Goal: Task Accomplishment & Management: Manage account settings

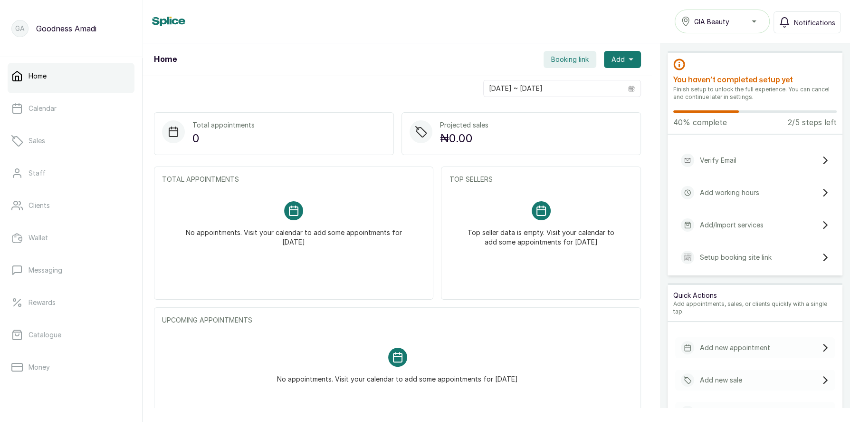
click at [736, 157] on p "Verify Email" at bounding box center [718, 160] width 37 height 10
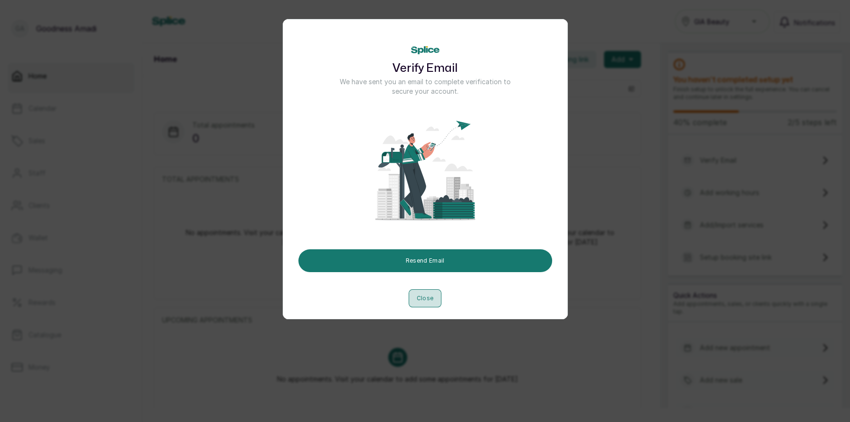
click at [429, 298] on button "Close" at bounding box center [425, 298] width 33 height 18
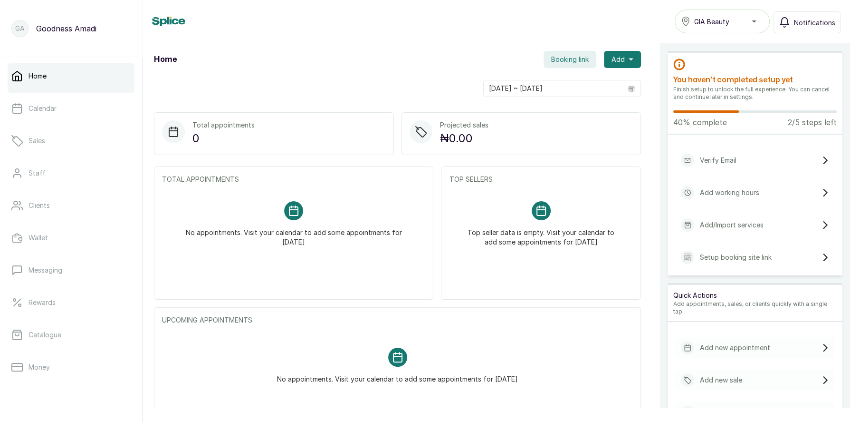
click at [778, 161] on div "Verify Email" at bounding box center [755, 160] width 160 height 21
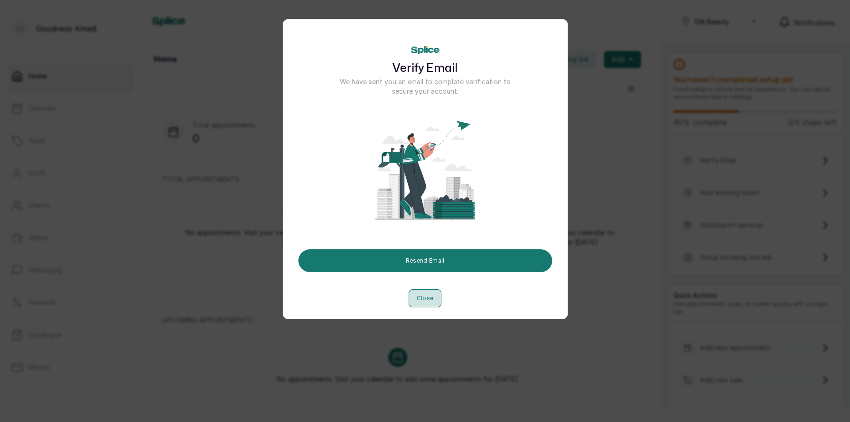
click at [414, 302] on button "Close" at bounding box center [425, 298] width 33 height 18
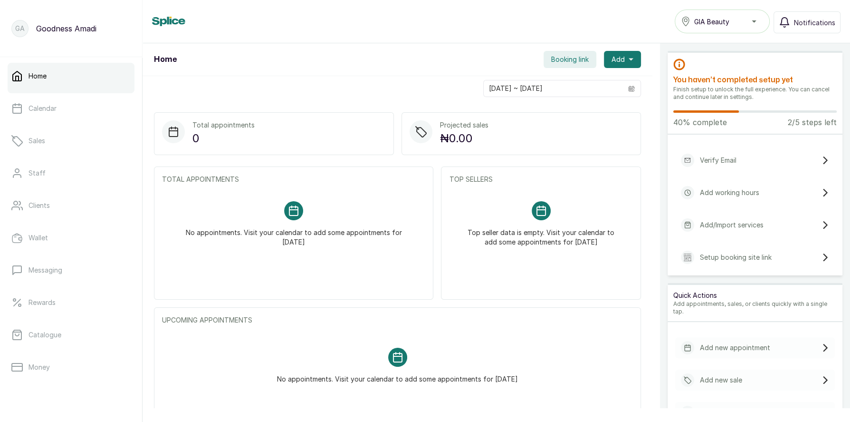
click at [730, 189] on p "Add working hours" at bounding box center [729, 193] width 59 height 10
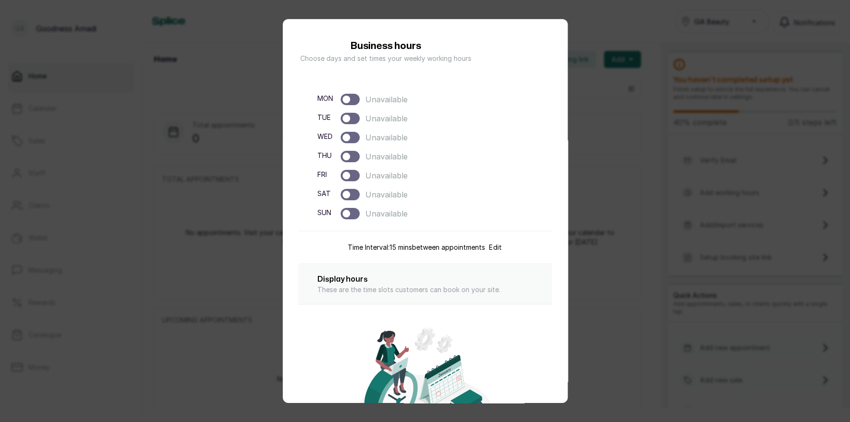
click at [209, 57] on div "Business hours Choose days and set times your weekly working hours mon Unavaila…" at bounding box center [425, 211] width 850 height 422
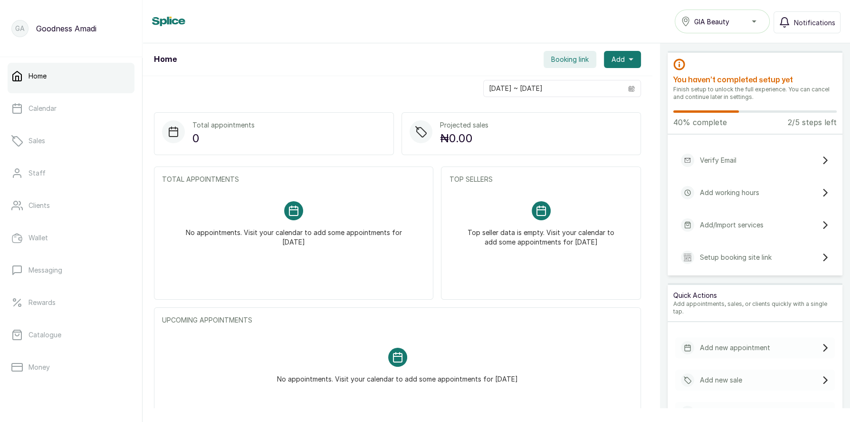
click at [722, 221] on p "Add/Import services" at bounding box center [732, 225] width 64 height 10
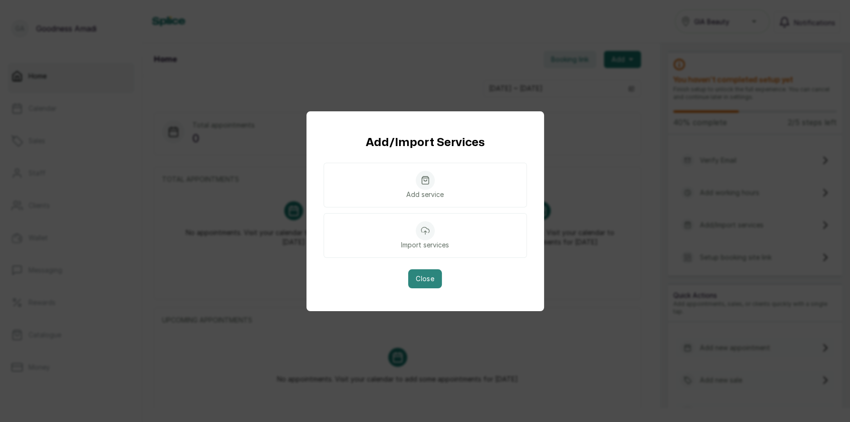
click at [417, 277] on button "Close" at bounding box center [425, 278] width 34 height 19
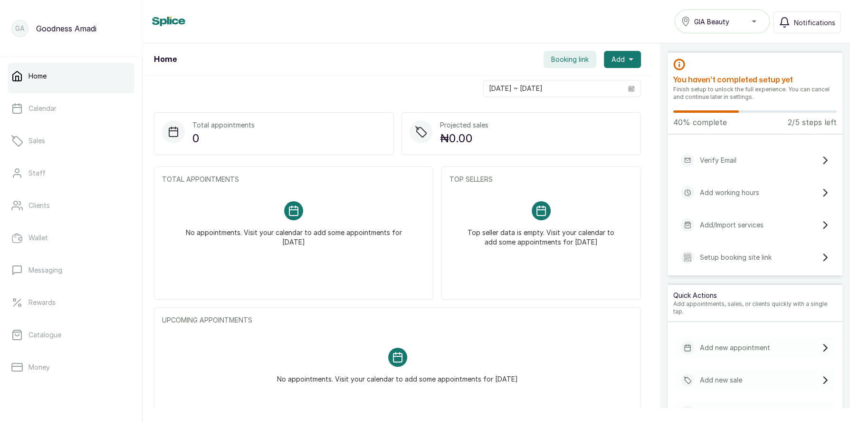
click at [746, 253] on p "Setup booking site link" at bounding box center [736, 257] width 72 height 10
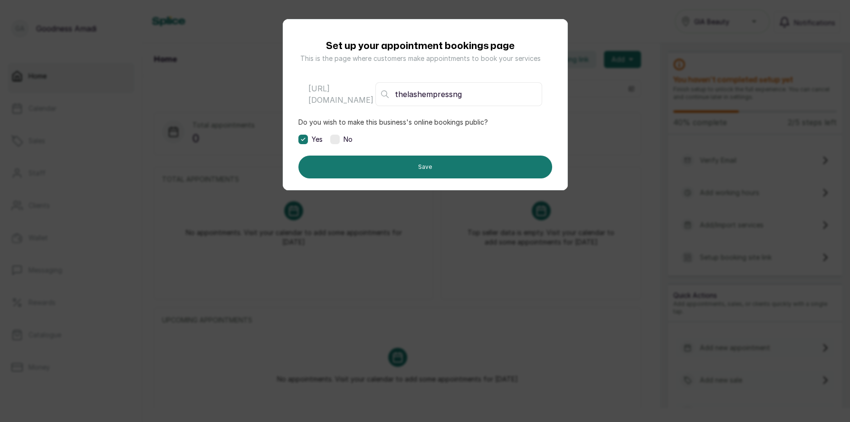
click at [384, 215] on div "Set up your appointment bookings page This is the page where customers make app…" at bounding box center [425, 211] width 850 height 422
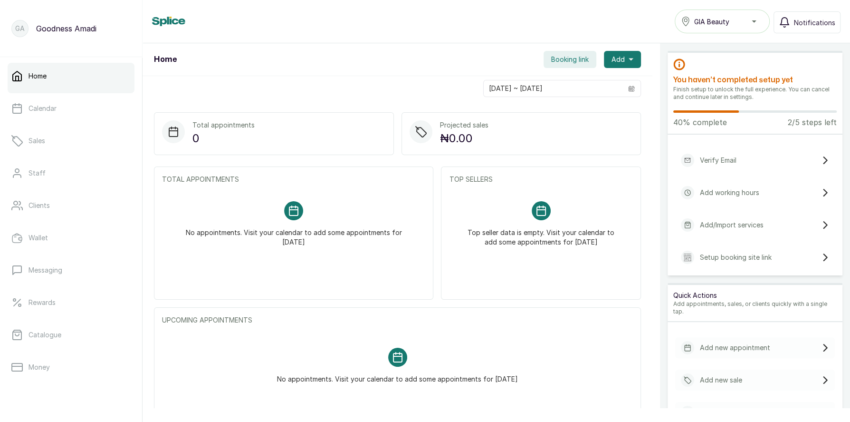
click at [741, 223] on p "Add/Import services" at bounding box center [732, 225] width 64 height 10
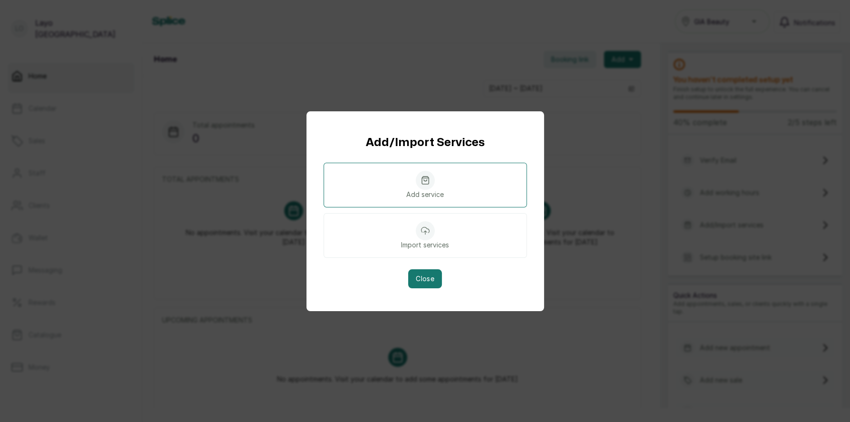
click at [430, 185] on div at bounding box center [425, 180] width 19 height 19
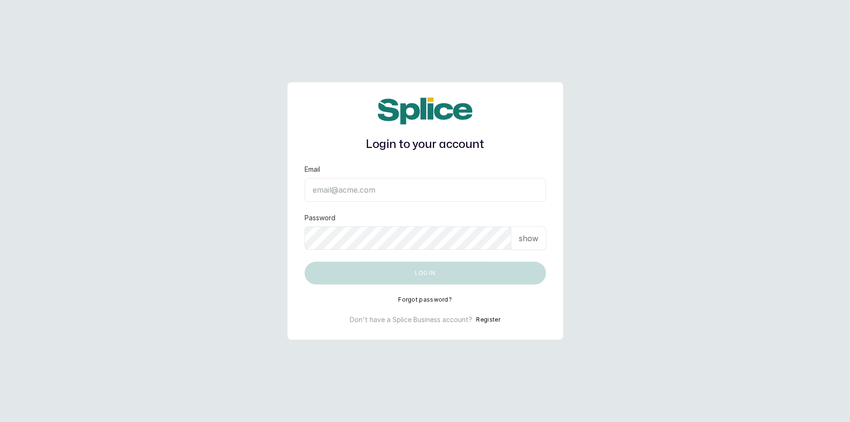
click at [359, 197] on input "Email" at bounding box center [425, 190] width 241 height 24
type input "[EMAIL_ADDRESS][DOMAIN_NAME]"
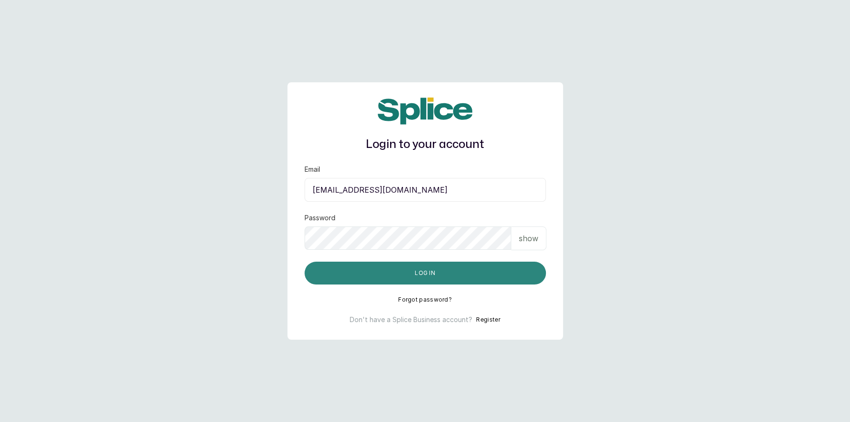
click at [429, 275] on button "Log in" at bounding box center [425, 272] width 241 height 23
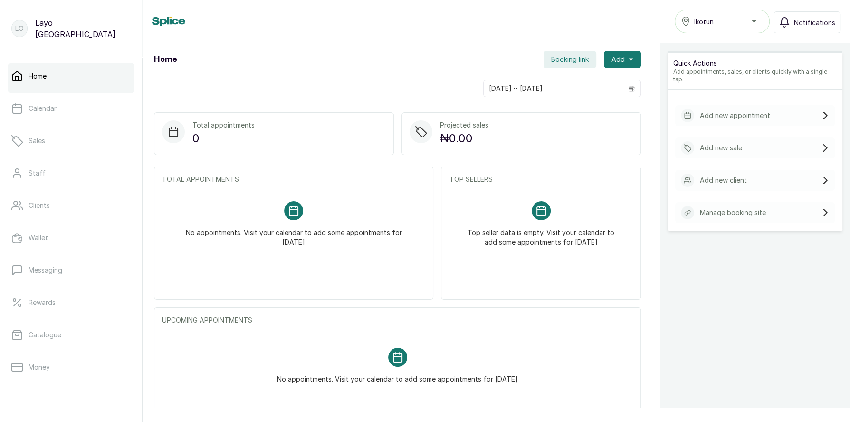
click at [749, 112] on p "Add new appointment" at bounding box center [735, 116] width 70 height 10
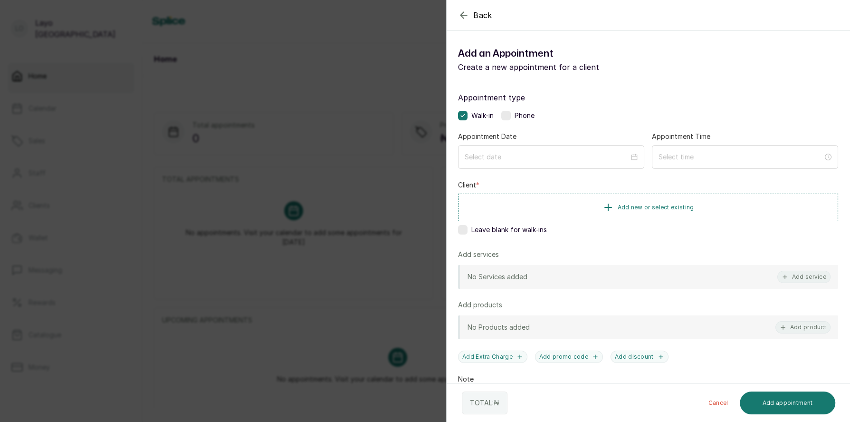
click at [460, 12] on icon "button" at bounding box center [463, 15] width 11 height 11
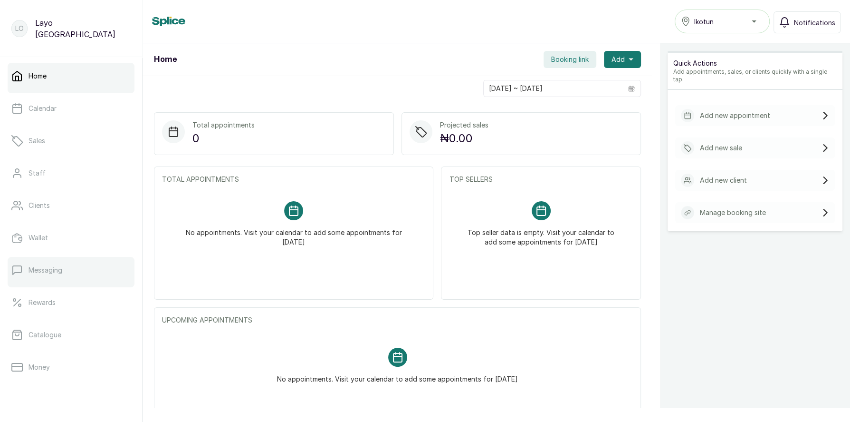
scroll to position [120, 0]
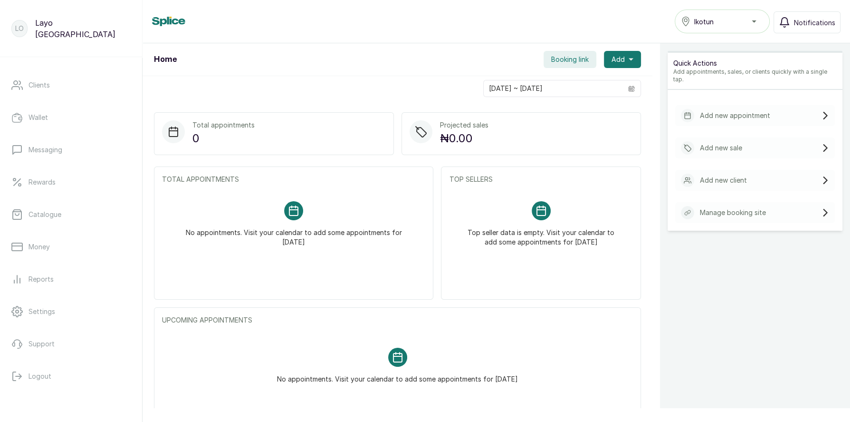
click at [736, 208] on p "Manage booking site" at bounding box center [733, 213] width 66 height 10
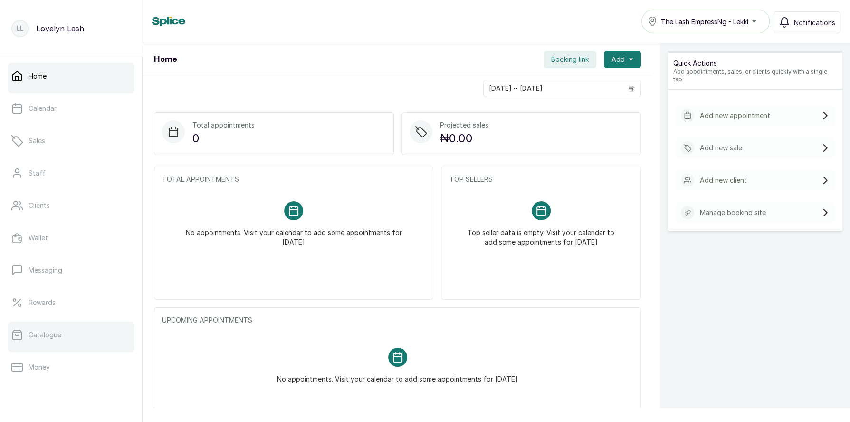
click at [51, 336] on p "Catalogue" at bounding box center [45, 335] width 33 height 10
